Goal: Transaction & Acquisition: Purchase product/service

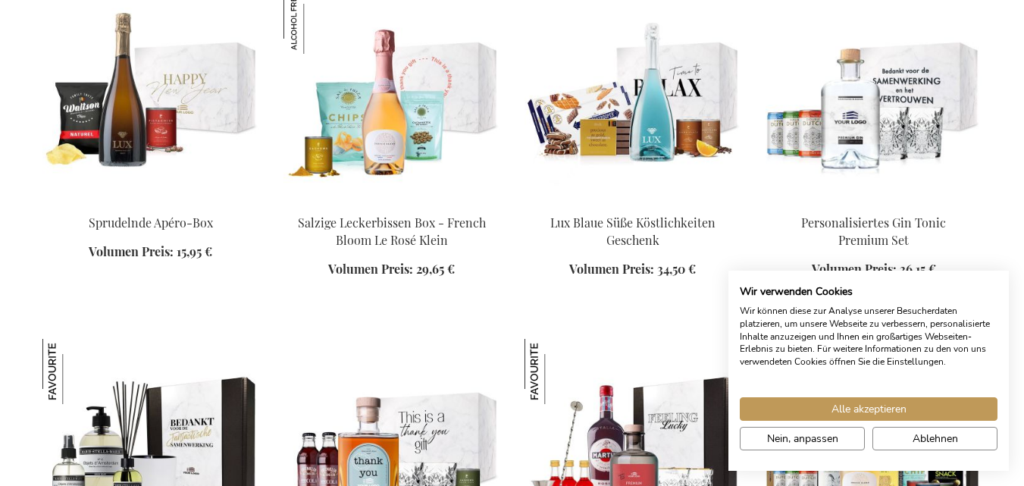
scroll to position [1507, 0]
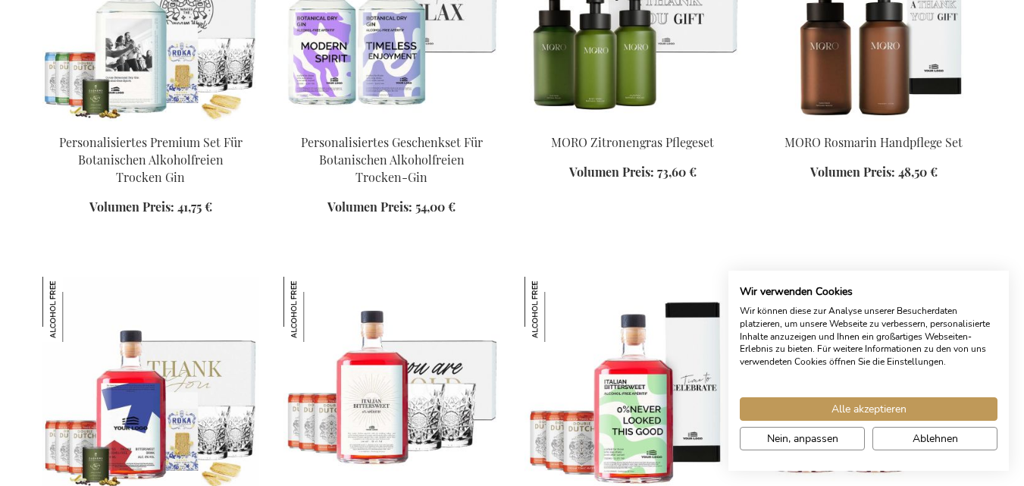
scroll to position [2594, 0]
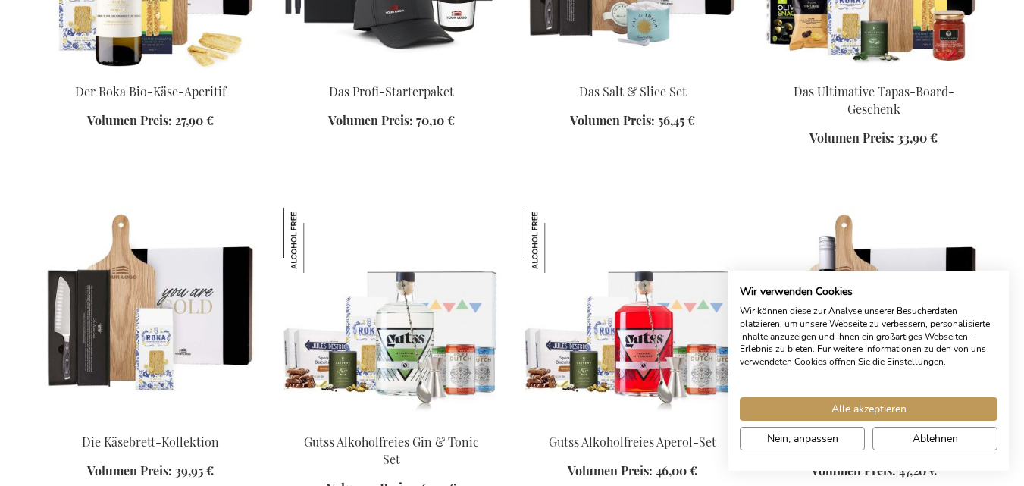
scroll to position [3168, 0]
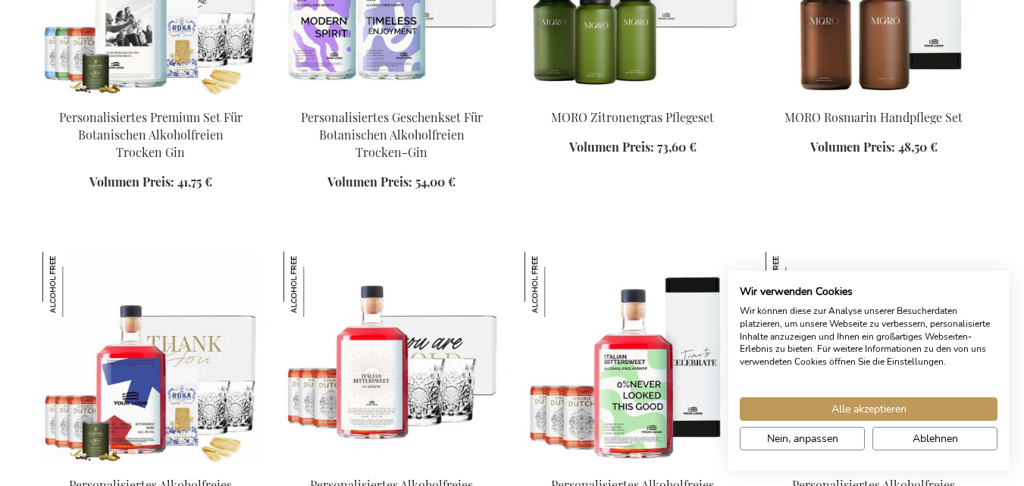
scroll to position [1880, 0]
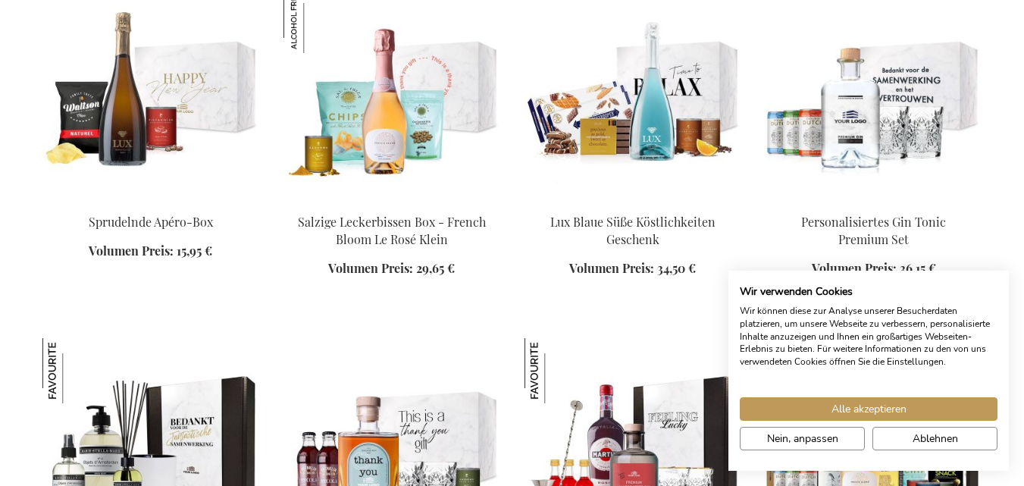
scroll to position [1548, 0]
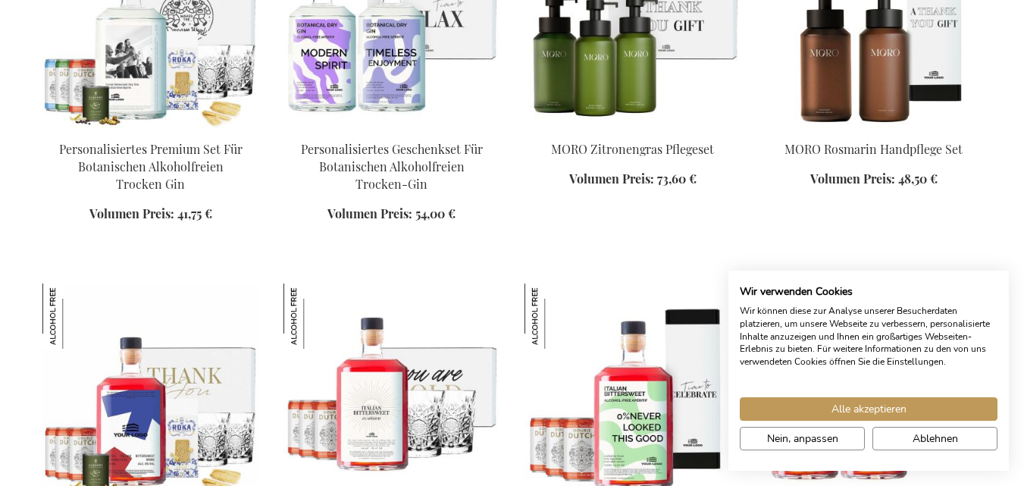
scroll to position [2711, 0]
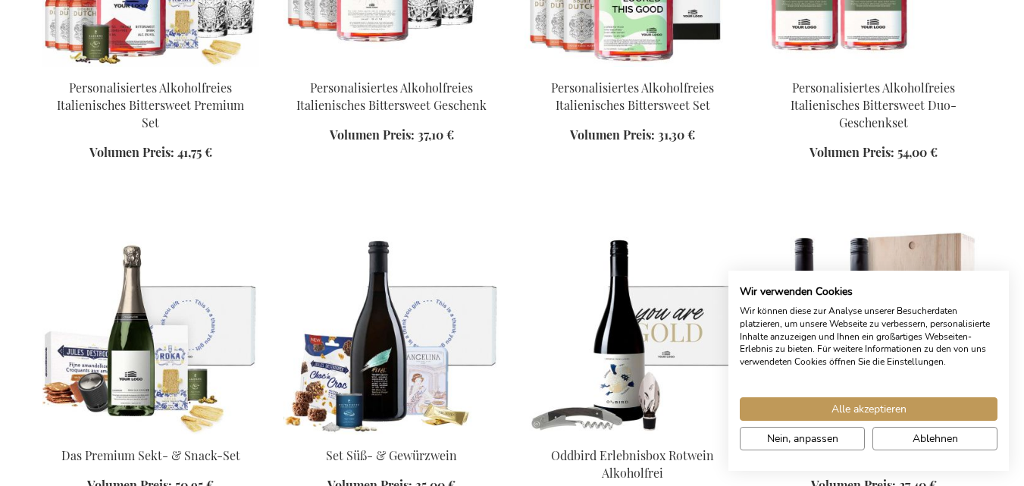
click at [412, 318] on link at bounding box center [392, 330] width 217 height 217
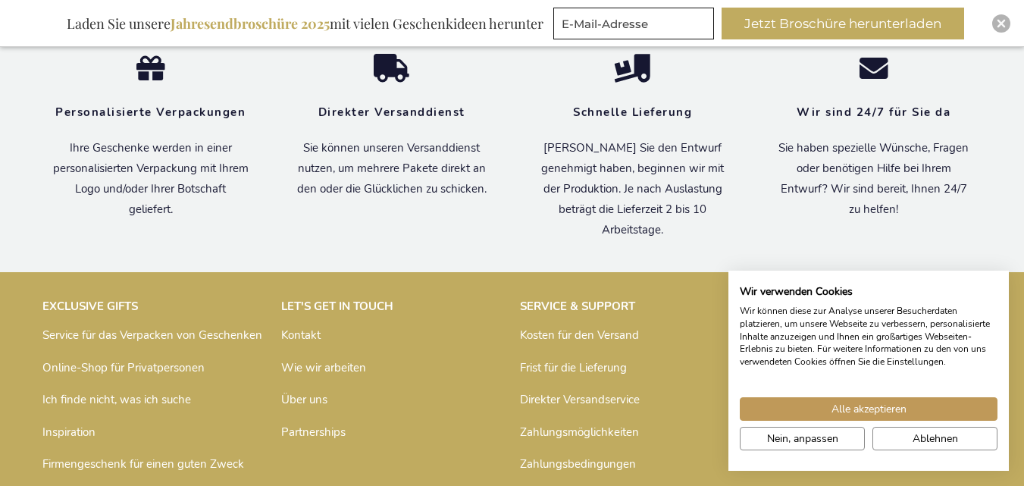
scroll to position [1955, 0]
